Goal: Transaction & Acquisition: Purchase product/service

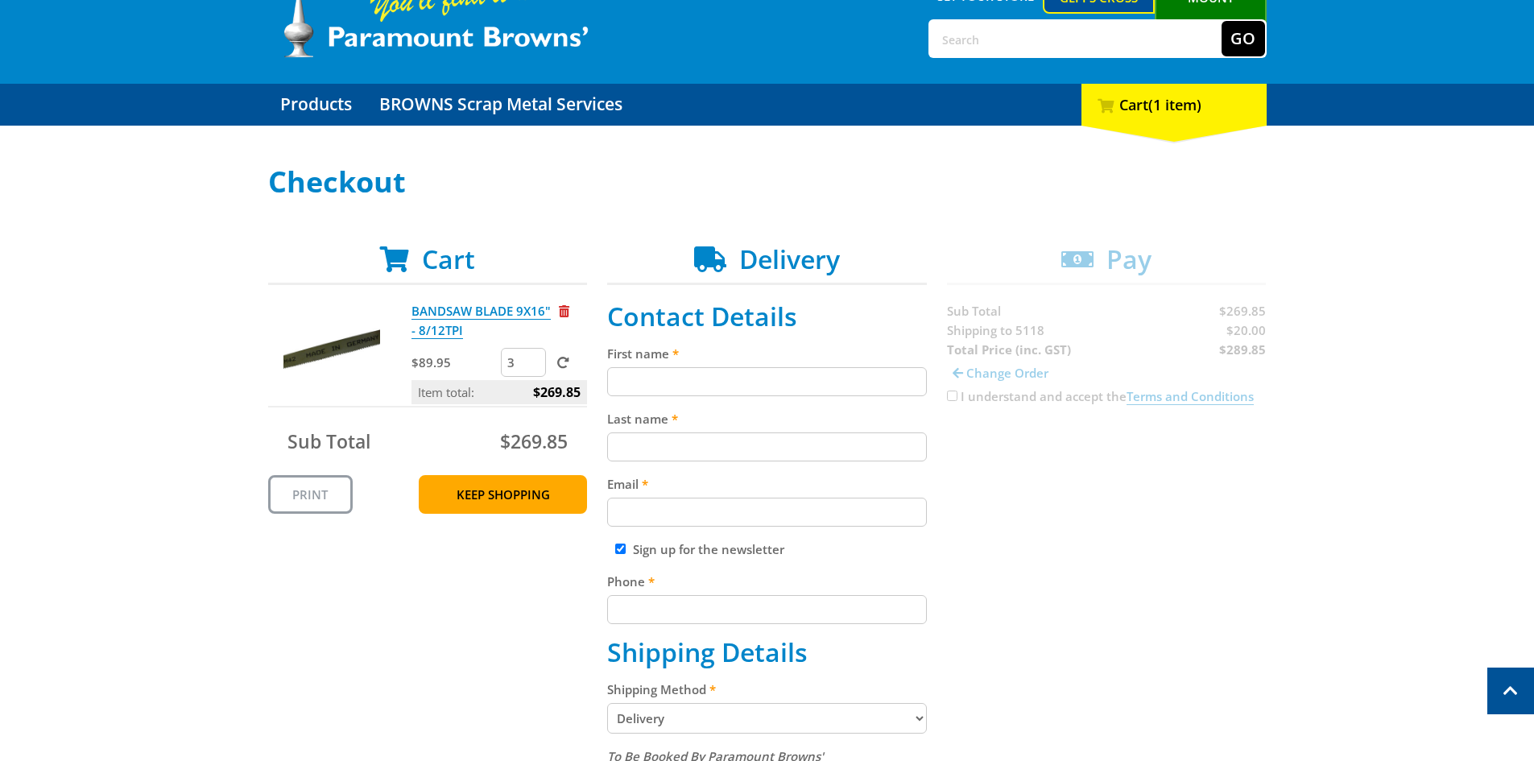
scroll to position [81, 0]
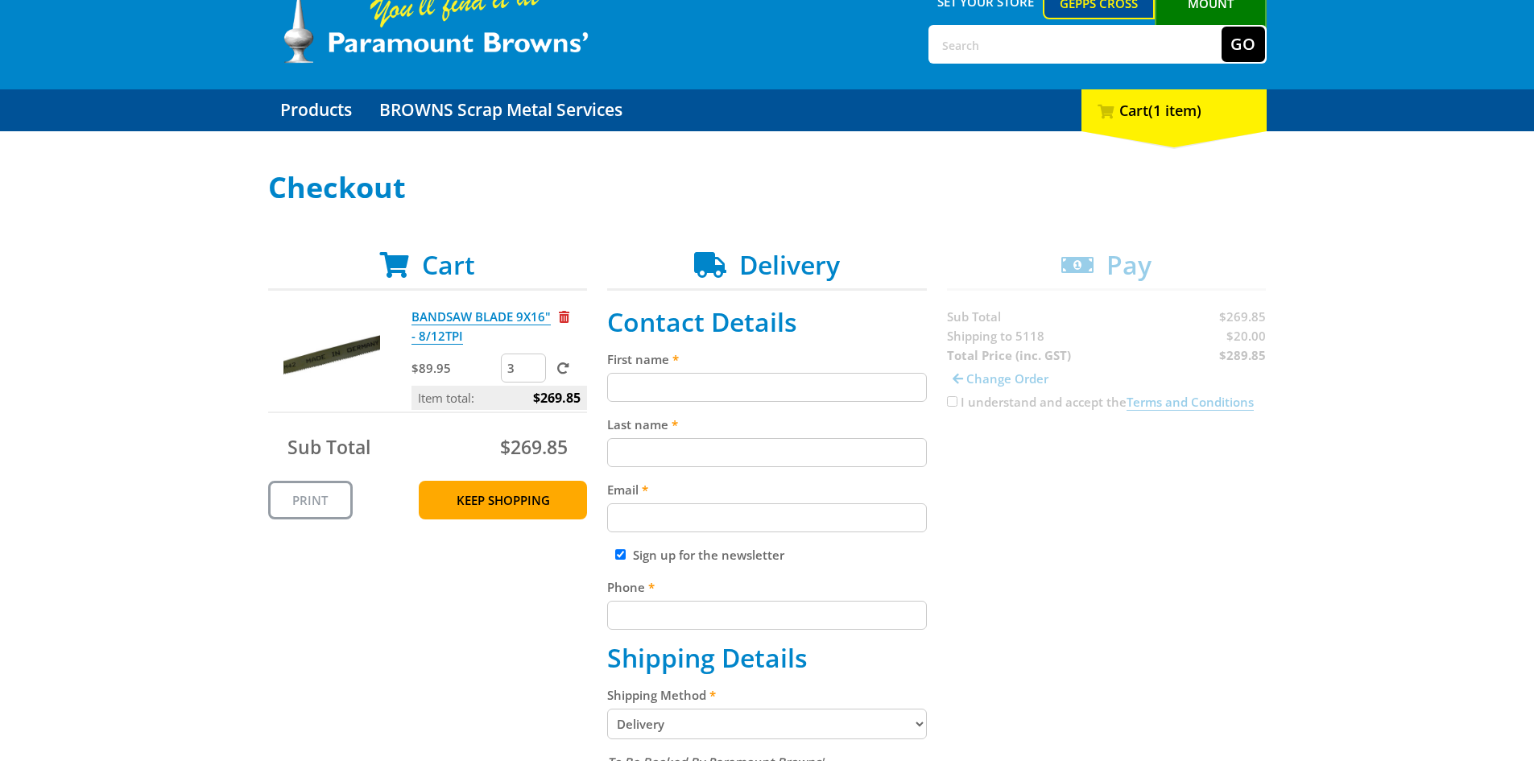
click at [713, 391] on input "First name" at bounding box center [767, 387] width 320 height 29
drag, startPoint x: 692, startPoint y: 465, endPoint x: 691, endPoint y: 457, distance: 8.2
click at [692, 463] on input "Last name" at bounding box center [767, 452] width 320 height 29
click at [735, 395] on input "First name" at bounding box center [767, 387] width 320 height 29
type input "[PERSON_NAME]"
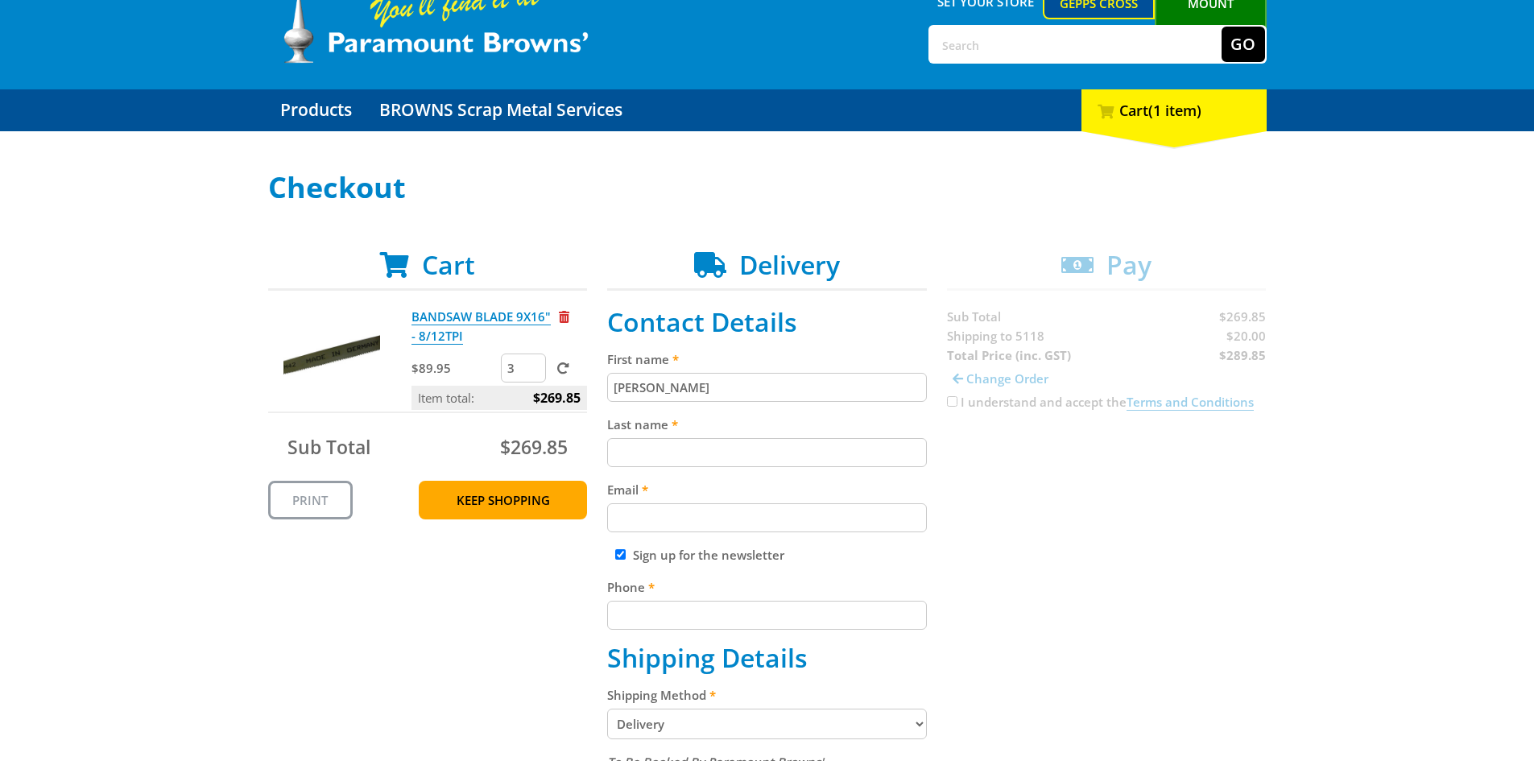
drag, startPoint x: 653, startPoint y: 449, endPoint x: 663, endPoint y: 468, distance: 21.6
click at [653, 449] on input "Last name" at bounding box center [767, 452] width 320 height 29
type input "[PERSON_NAME]"
click at [680, 511] on input "Email" at bounding box center [767, 517] width 320 height 29
type input "[PERSON_NAME][EMAIL_ADDRESS][DOMAIN_NAME]"
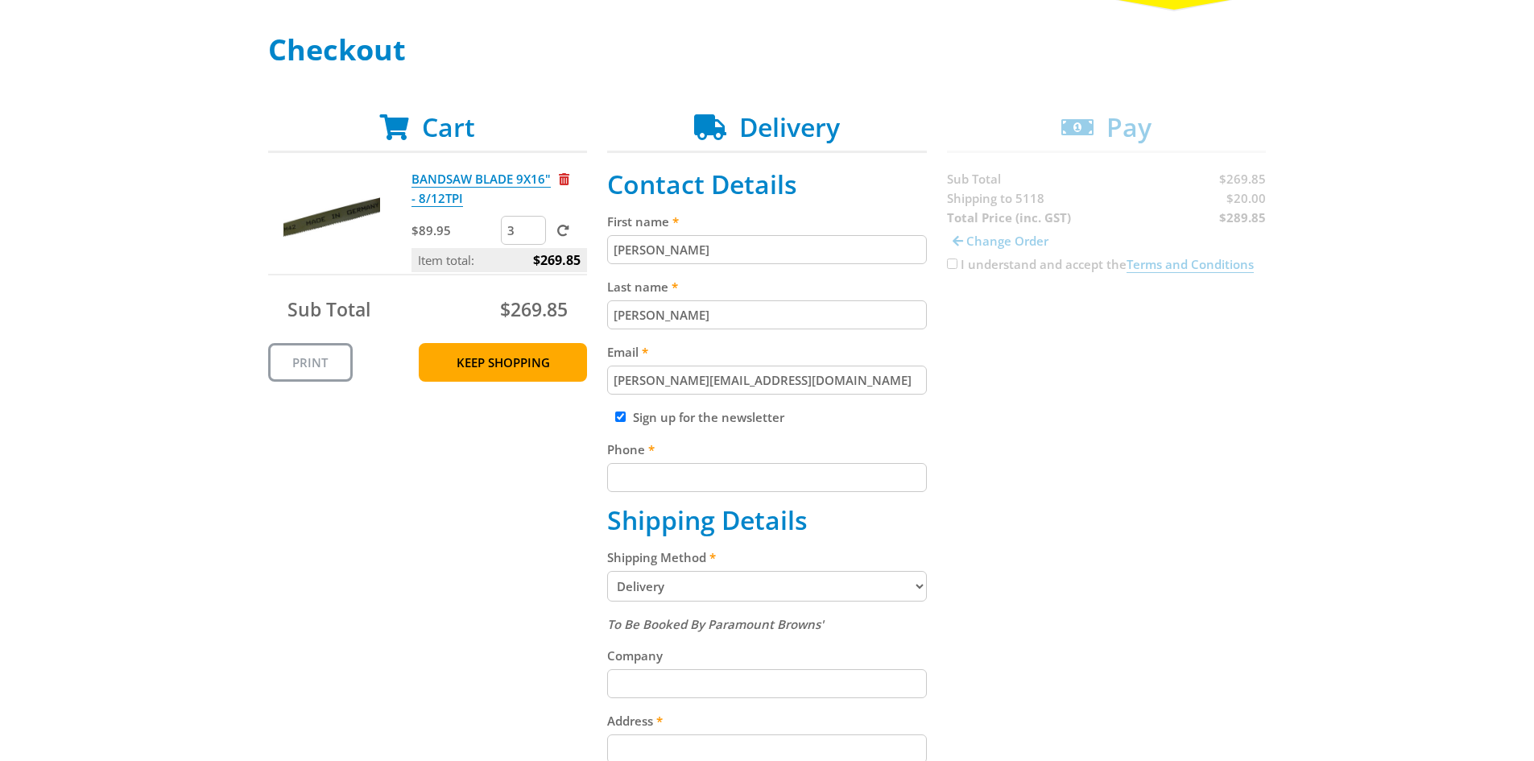
scroll to position [242, 0]
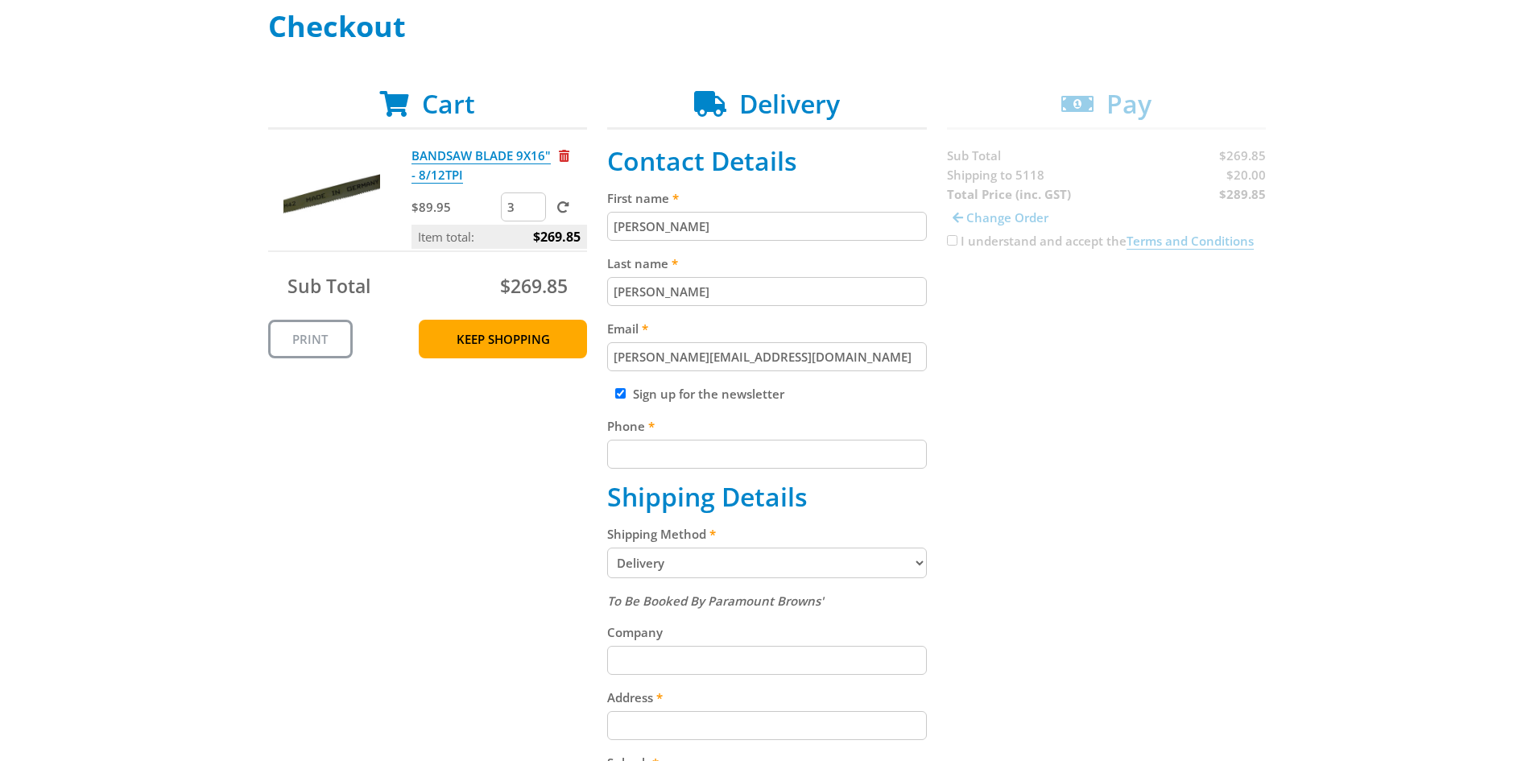
click at [618, 396] on input "Sign up for the newsletter" at bounding box center [620, 393] width 10 height 10
checkbox input "false"
click at [676, 461] on input "Phone" at bounding box center [767, 454] width 320 height 29
type input "0419036269"
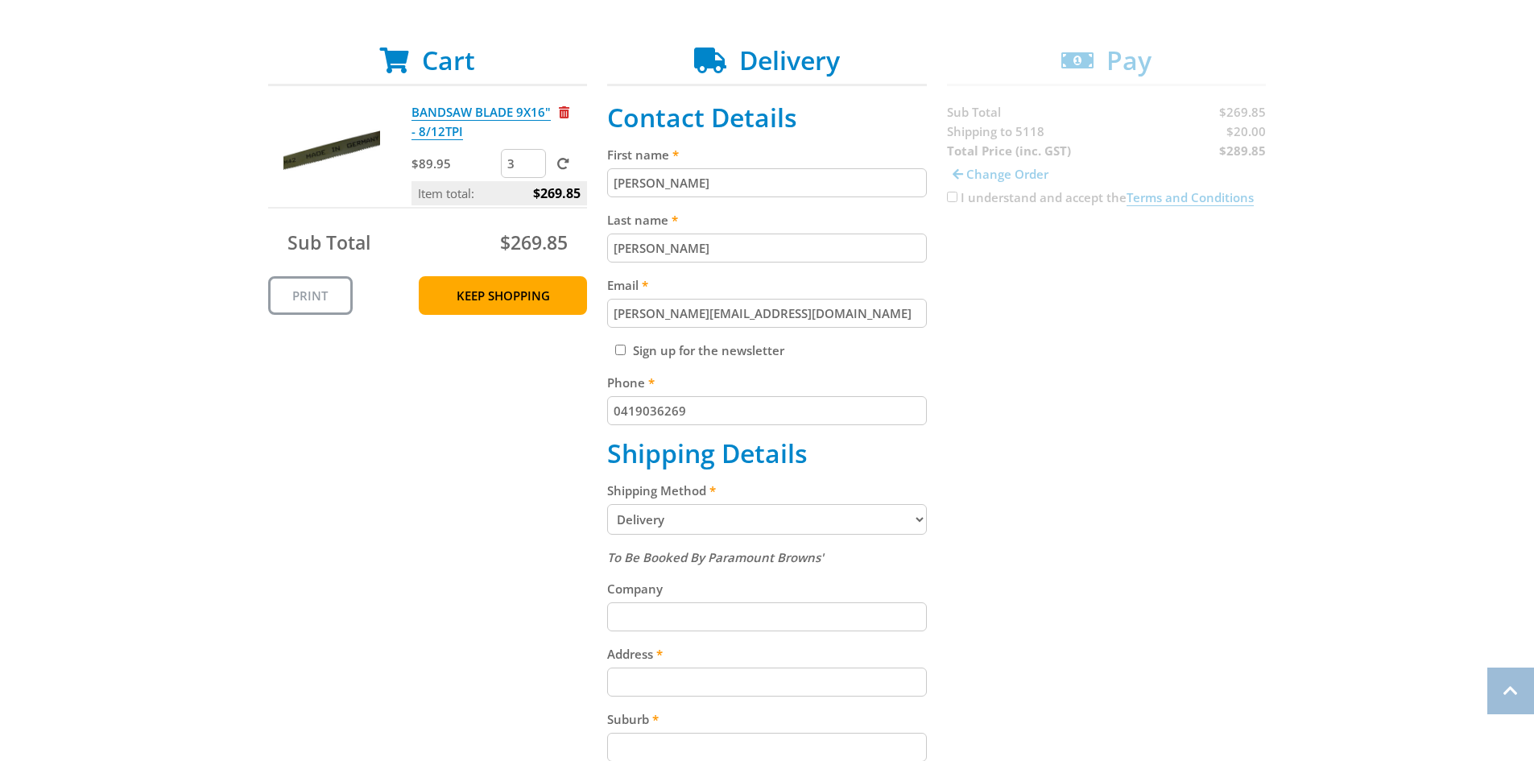
scroll to position [403, 0]
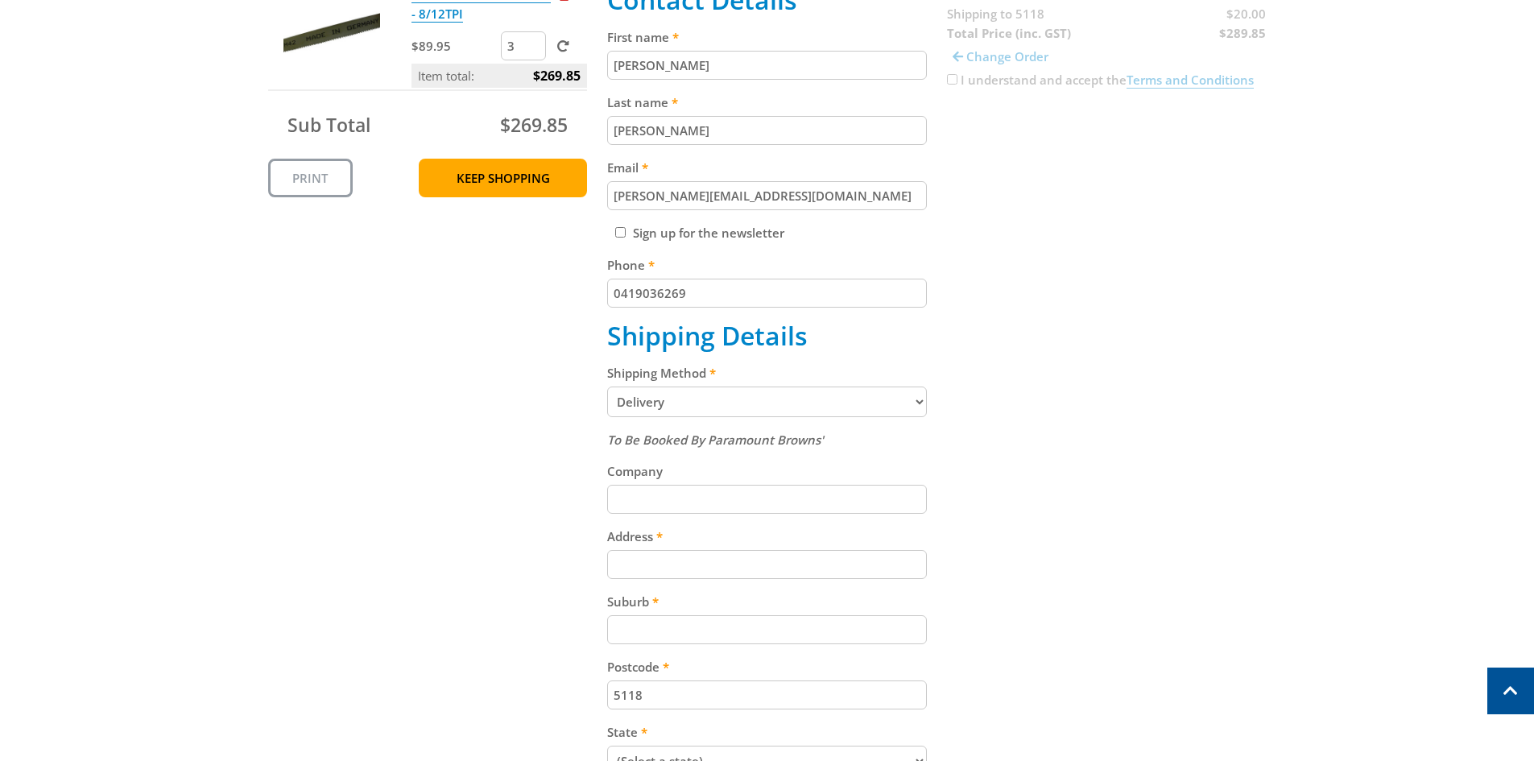
click at [742, 403] on select "Pickup from Gepps Cross Delivery" at bounding box center [767, 402] width 320 height 31
select select "Pickup"
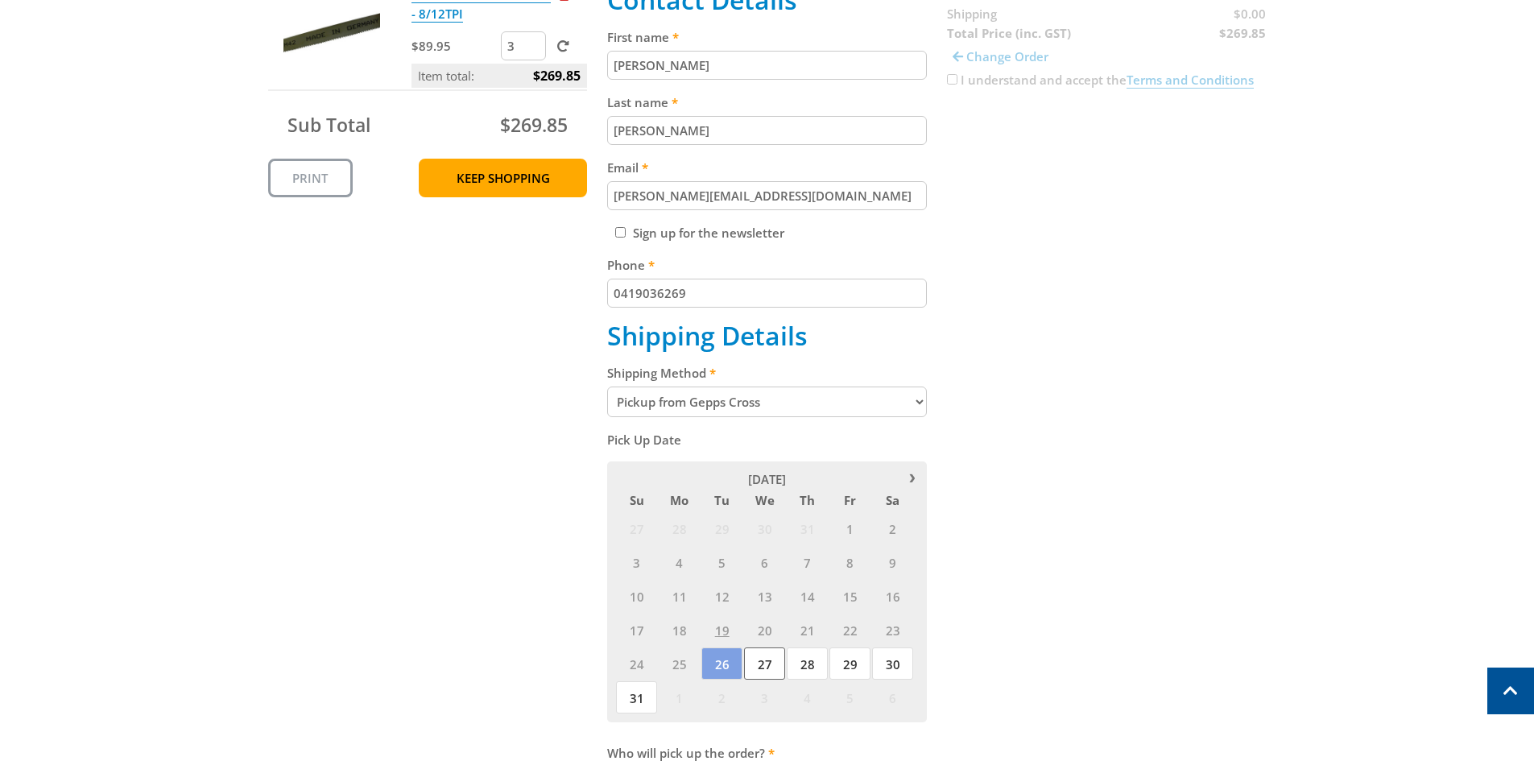
click at [764, 659] on span "27" at bounding box center [764, 663] width 41 height 32
click at [801, 661] on span "28" at bounding box center [807, 663] width 41 height 32
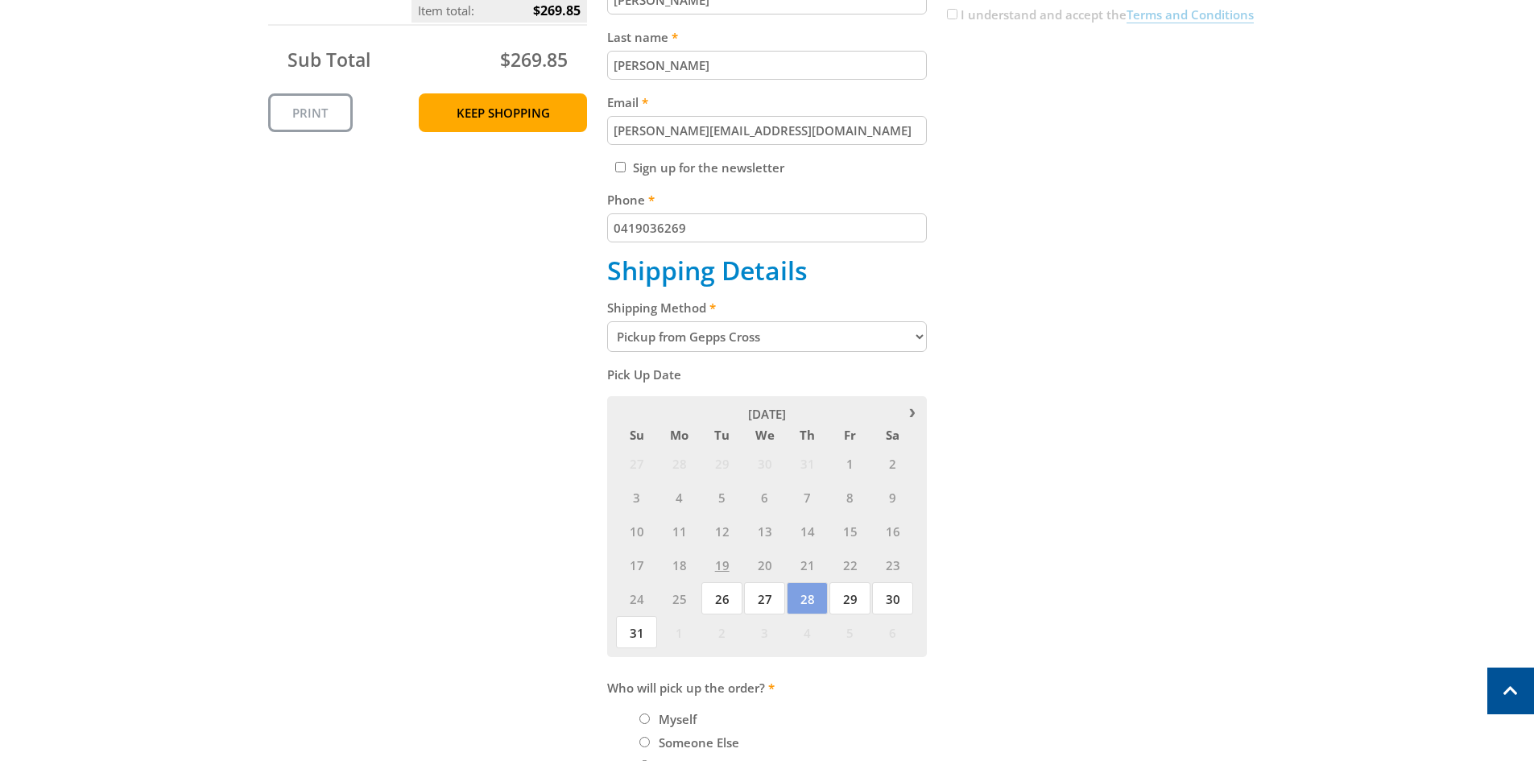
scroll to position [644, 0]
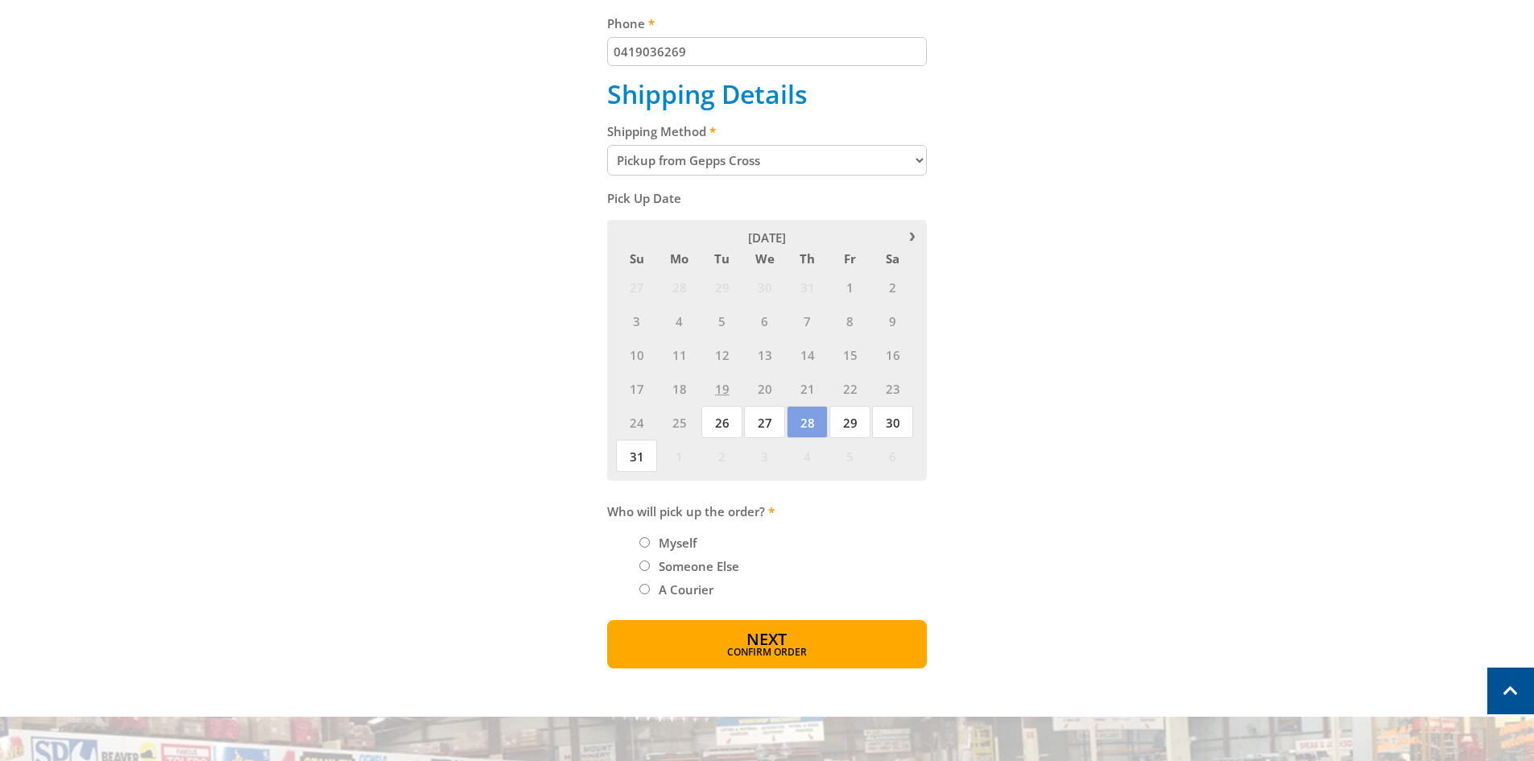
click at [651, 541] on li "Myself" at bounding box center [782, 542] width 287 height 19
click at [647, 544] on input "Myself" at bounding box center [644, 542] width 10 height 10
radio input "true"
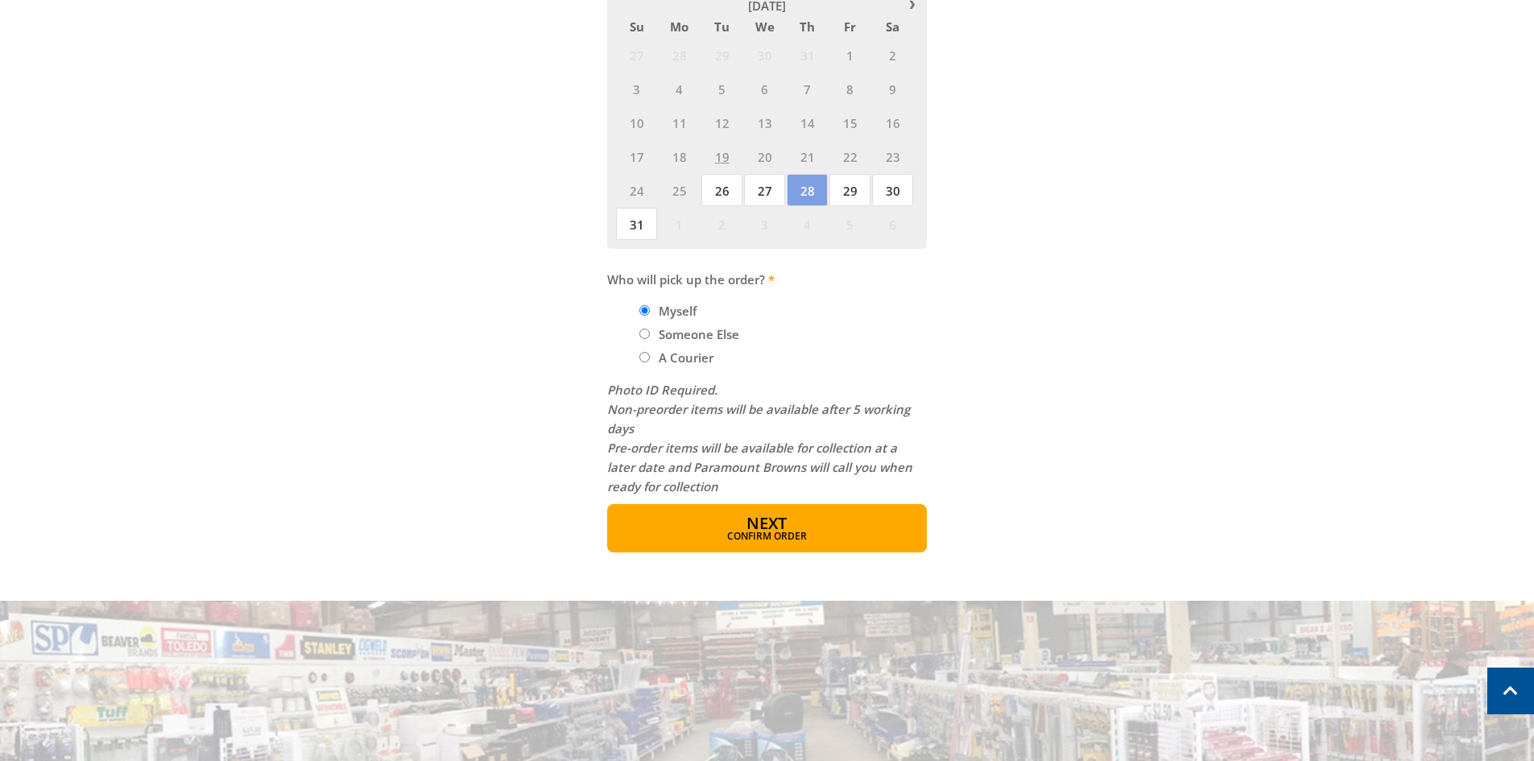
scroll to position [886, 0]
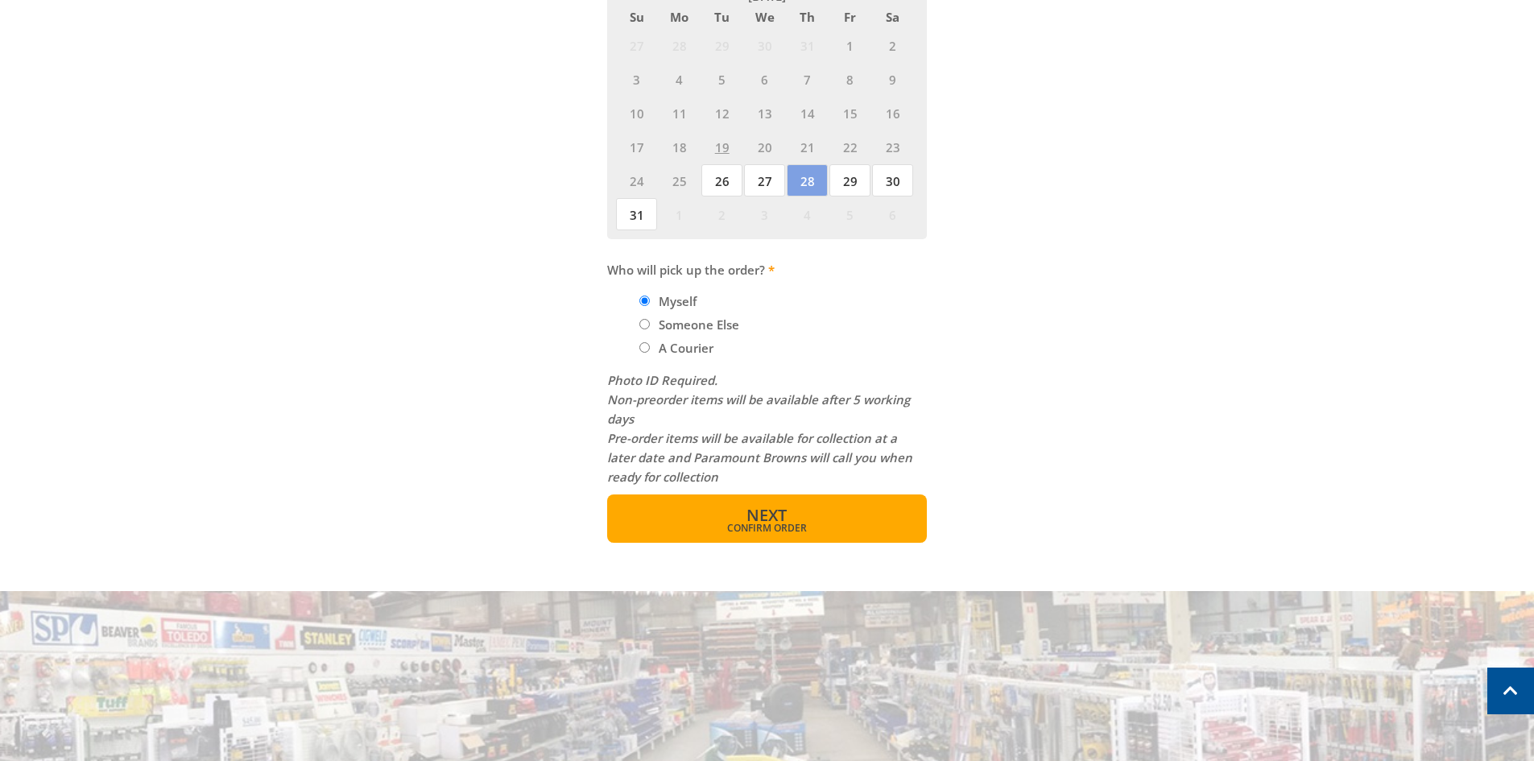
click at [783, 526] on span "Confirm order" at bounding box center [767, 528] width 250 height 10
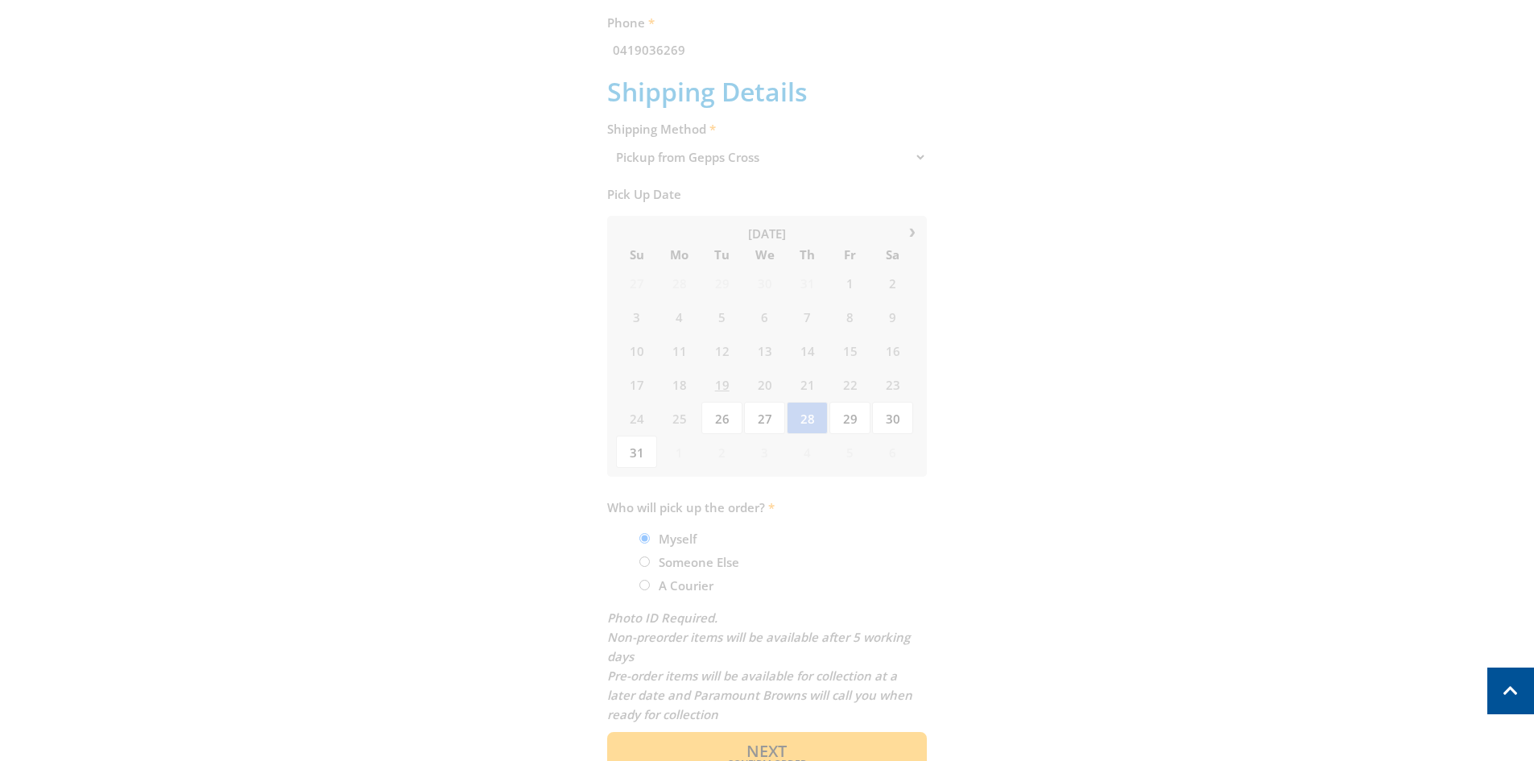
scroll to position [330, 0]
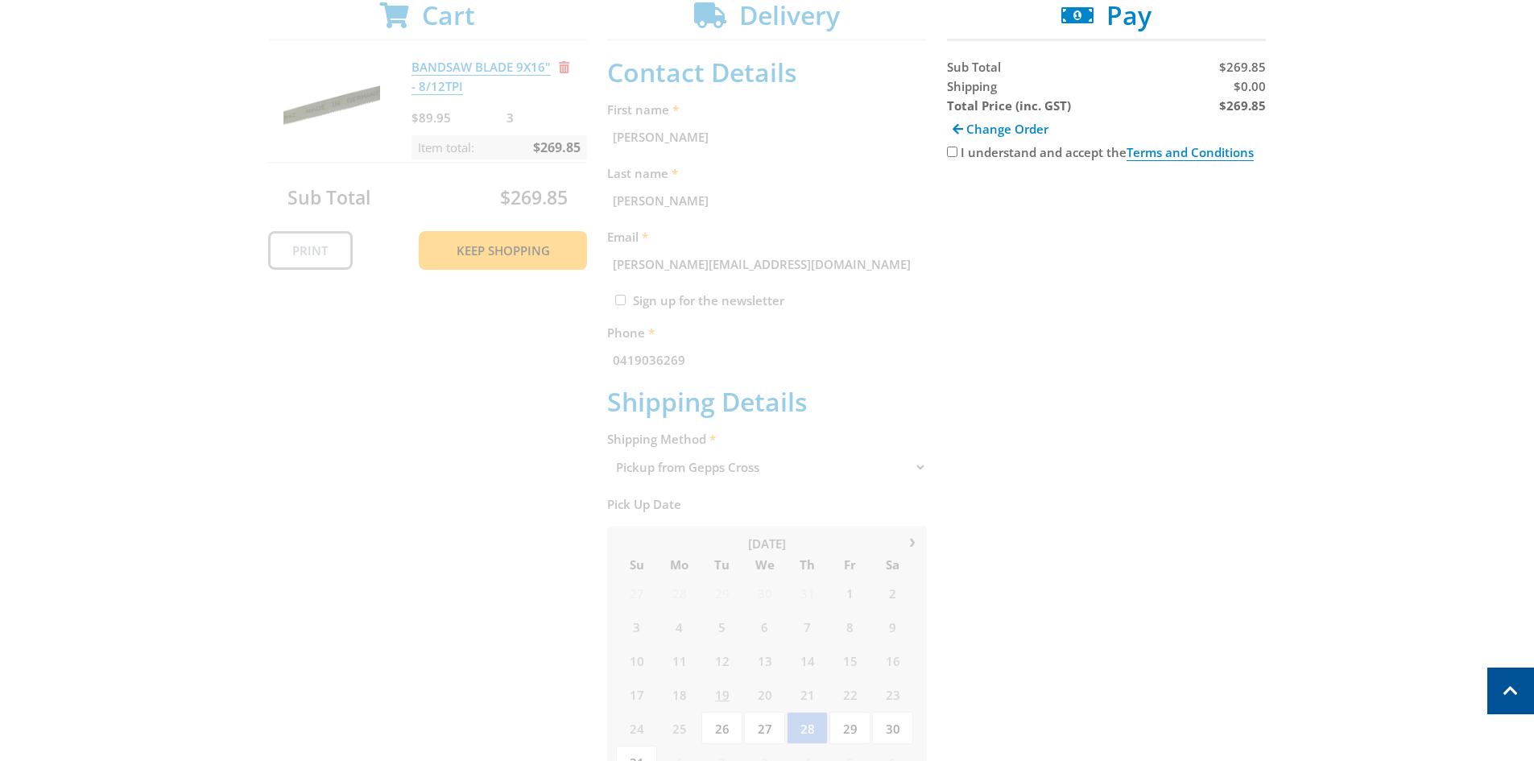
click at [950, 149] on input "I understand and accept the Terms and Conditions" at bounding box center [952, 152] width 10 height 10
checkbox input "true"
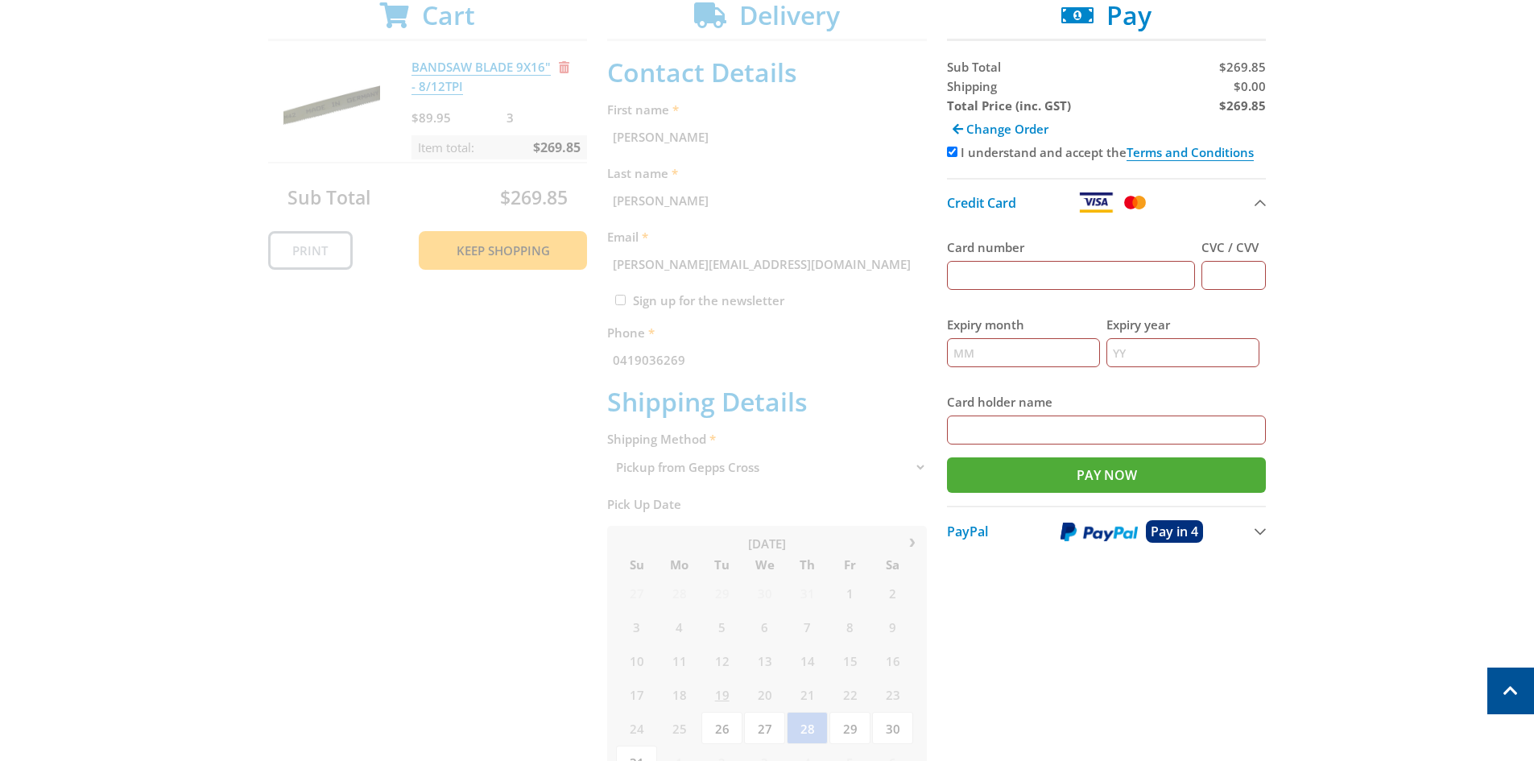
click at [1044, 268] on input "Card number" at bounding box center [1071, 275] width 249 height 29
click at [1099, 272] on input "Card number" at bounding box center [1071, 275] width 249 height 29
type input "[CREDIT_CARD_NUMBER]"
click at [1041, 369] on div "Expiry month" at bounding box center [1023, 341] width 153 height 77
click at [1031, 350] on input "Expiry month" at bounding box center [1023, 352] width 153 height 29
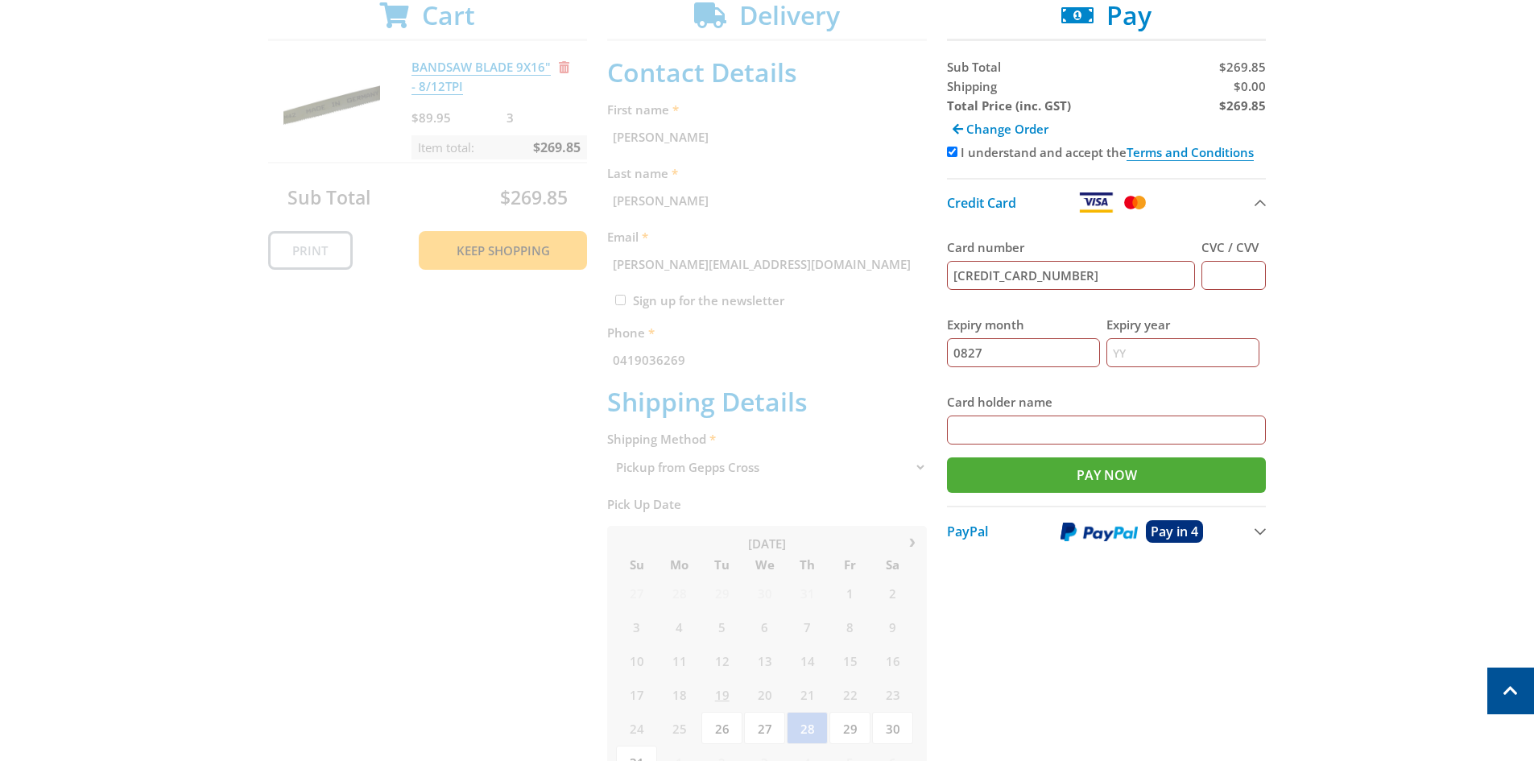
click at [1162, 355] on input "Expiry year" at bounding box center [1182, 352] width 153 height 29
drag, startPoint x: 1001, startPoint y: 344, endPoint x: 970, endPoint y: 344, distance: 30.6
click at [970, 344] on input "0827" at bounding box center [1023, 352] width 153 height 29
type input "08"
click at [1139, 360] on input "Expiry year" at bounding box center [1182, 352] width 153 height 29
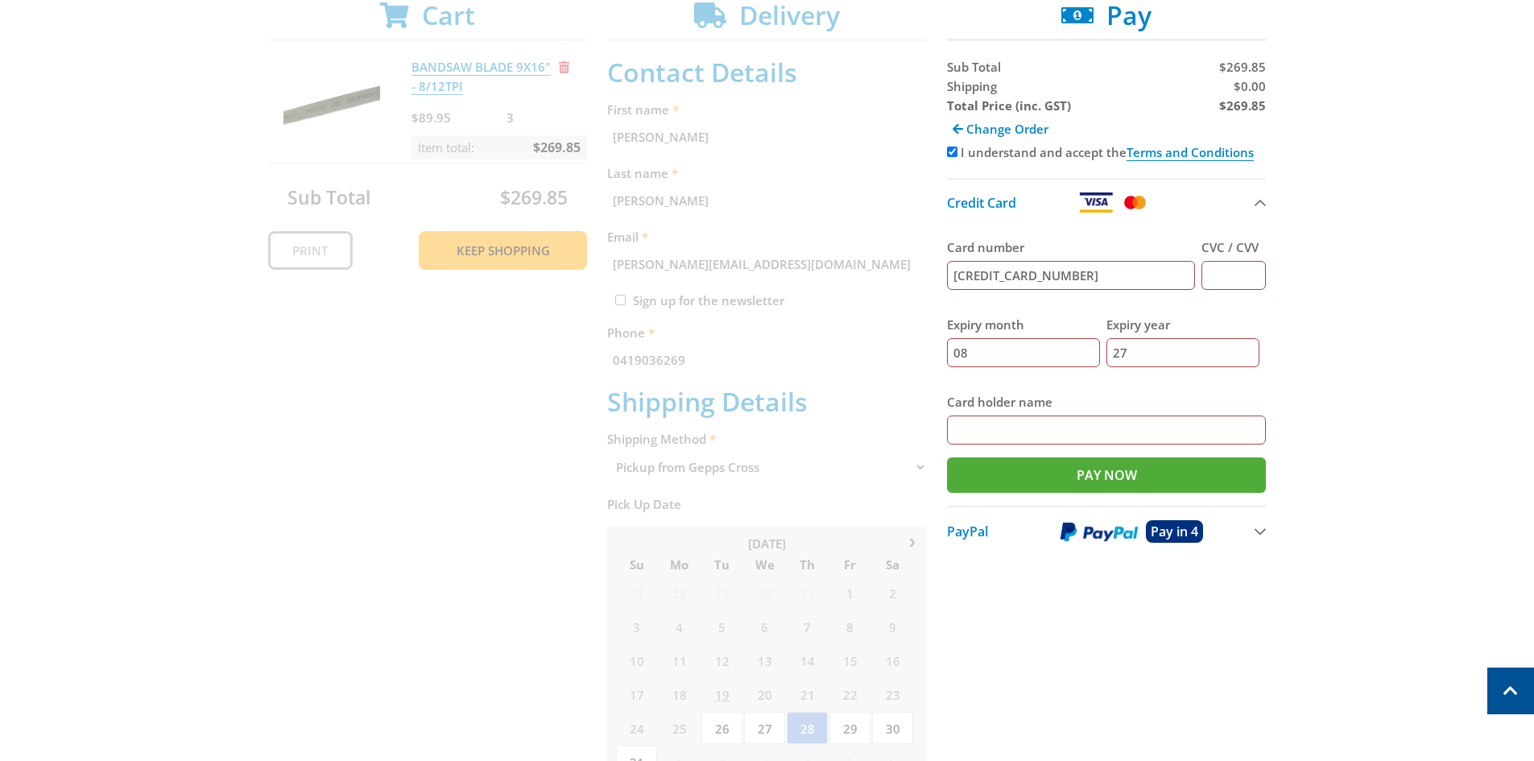
type input "27"
click at [1110, 428] on input "Card holder name" at bounding box center [1107, 429] width 320 height 29
type input "[PERSON_NAME]"
click at [1132, 469] on input "Pay Now" at bounding box center [1107, 474] width 320 height 35
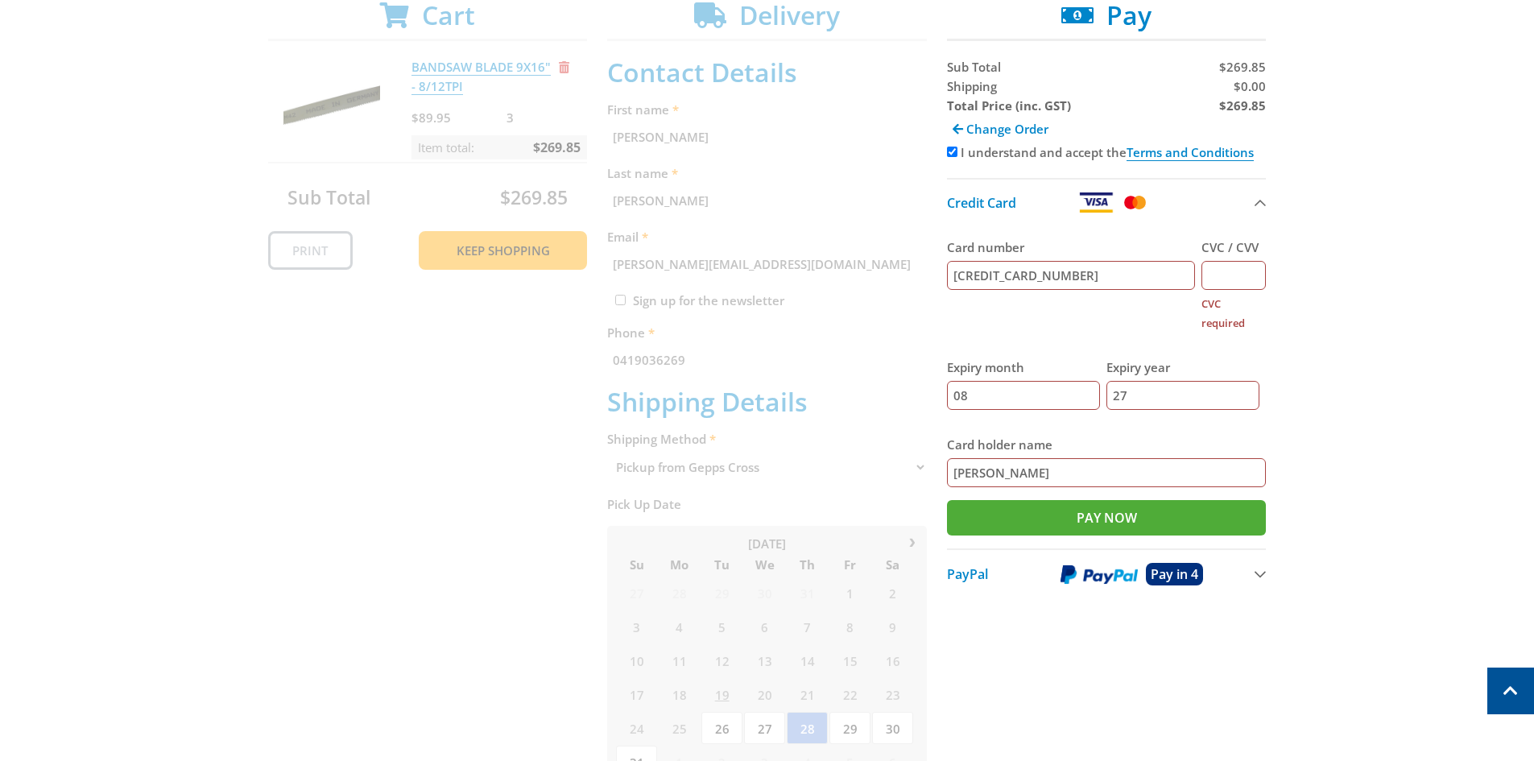
click at [1219, 274] on input "CVC / CVV" at bounding box center [1233, 275] width 64 height 29
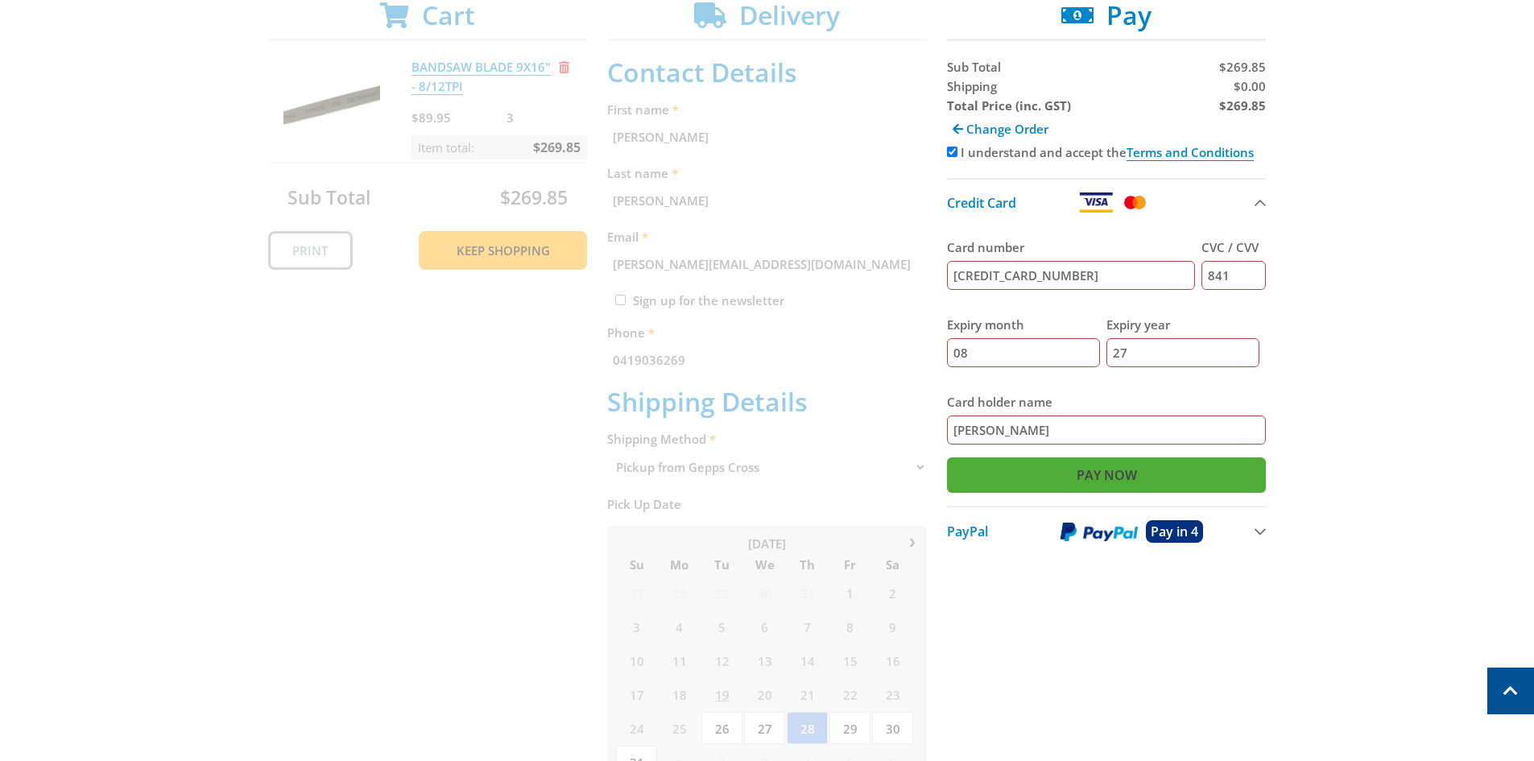
type input "841"
click at [1097, 476] on input "Pay Now" at bounding box center [1107, 474] width 320 height 35
type input "Paying..."
